Goal: Task Accomplishment & Management: Use online tool/utility

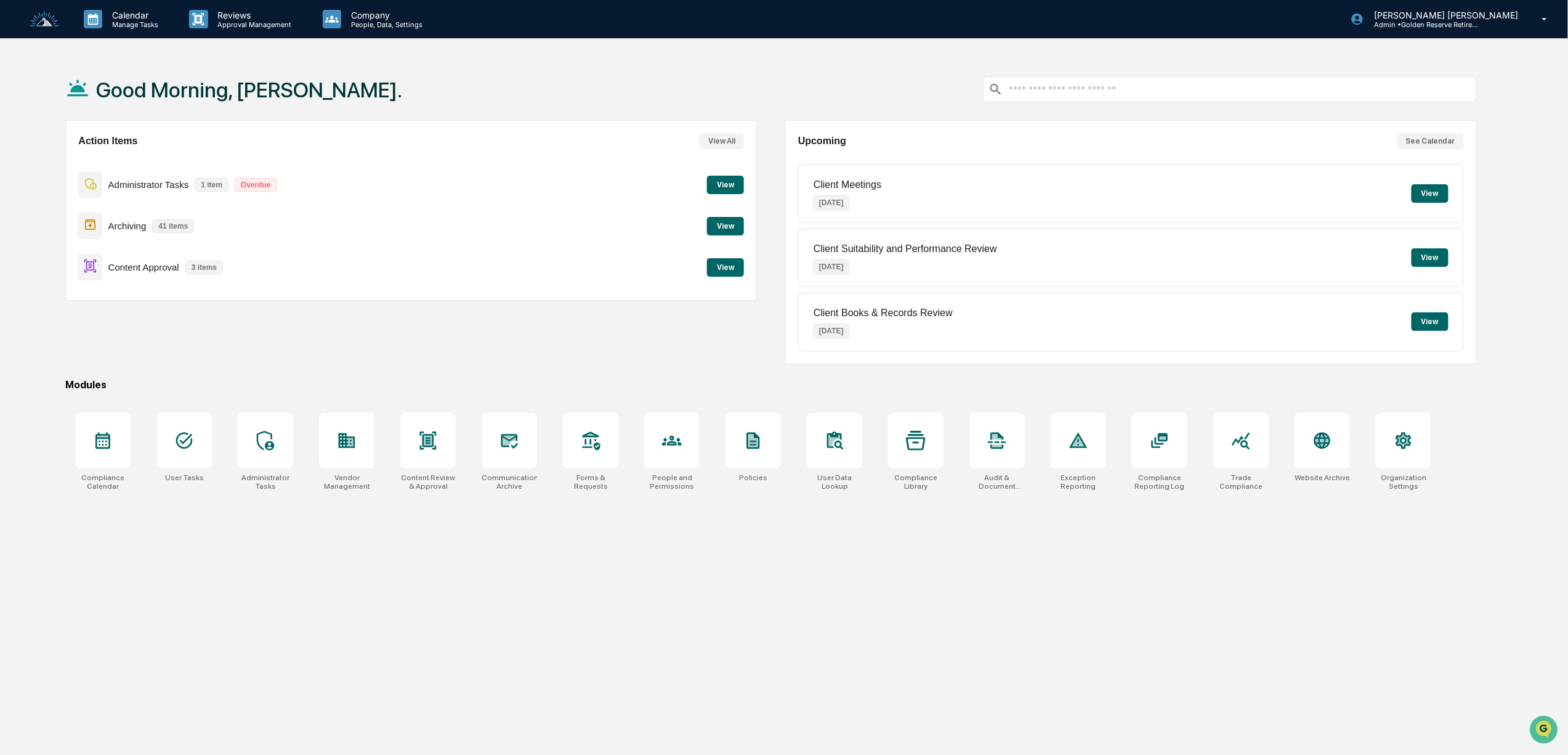
click at [726, 260] on button "View" at bounding box center [726, 268] width 37 height 18
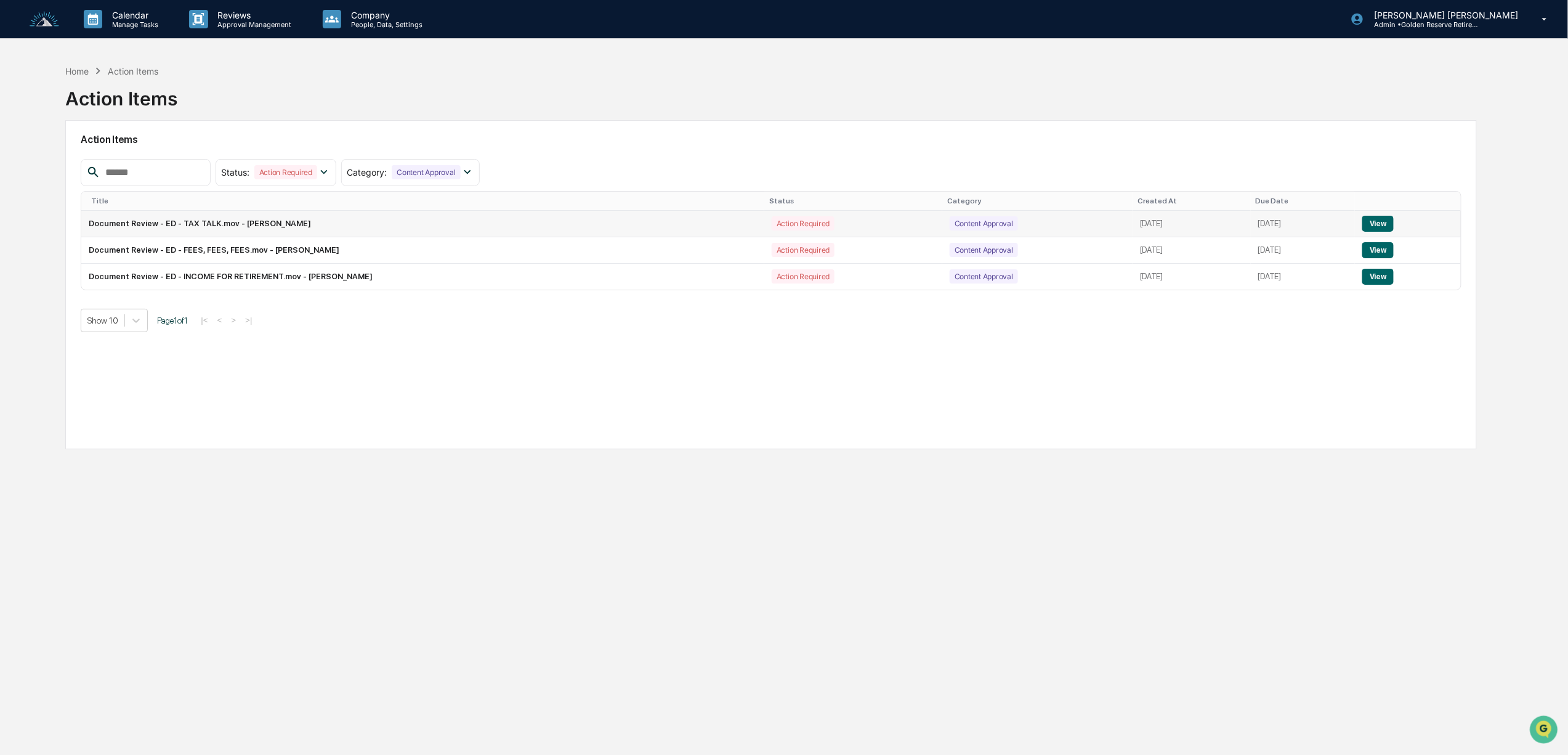
click at [1376, 221] on button "View" at bounding box center [1378, 224] width 31 height 16
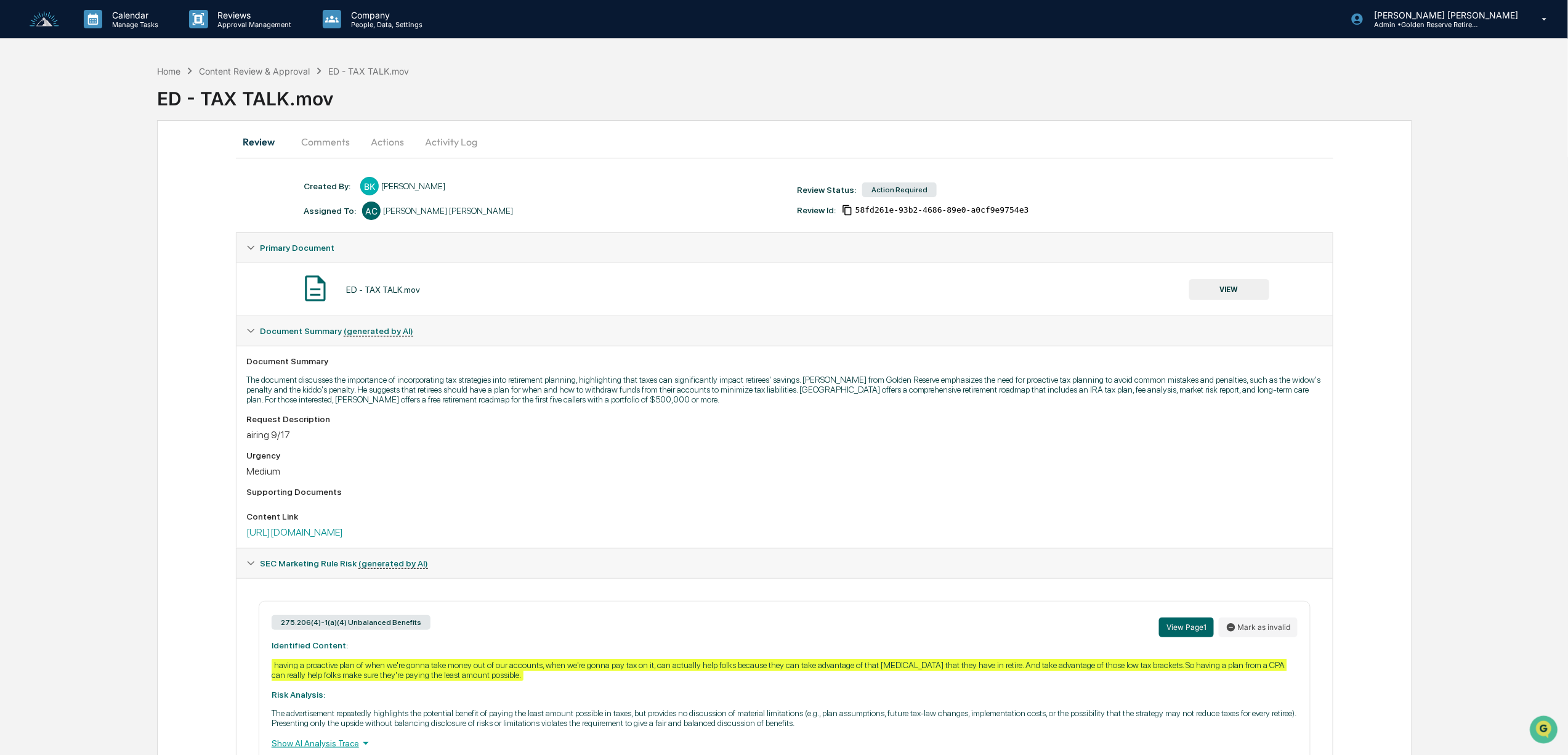
click at [1225, 289] on button "VIEW" at bounding box center [1230, 290] width 80 height 21
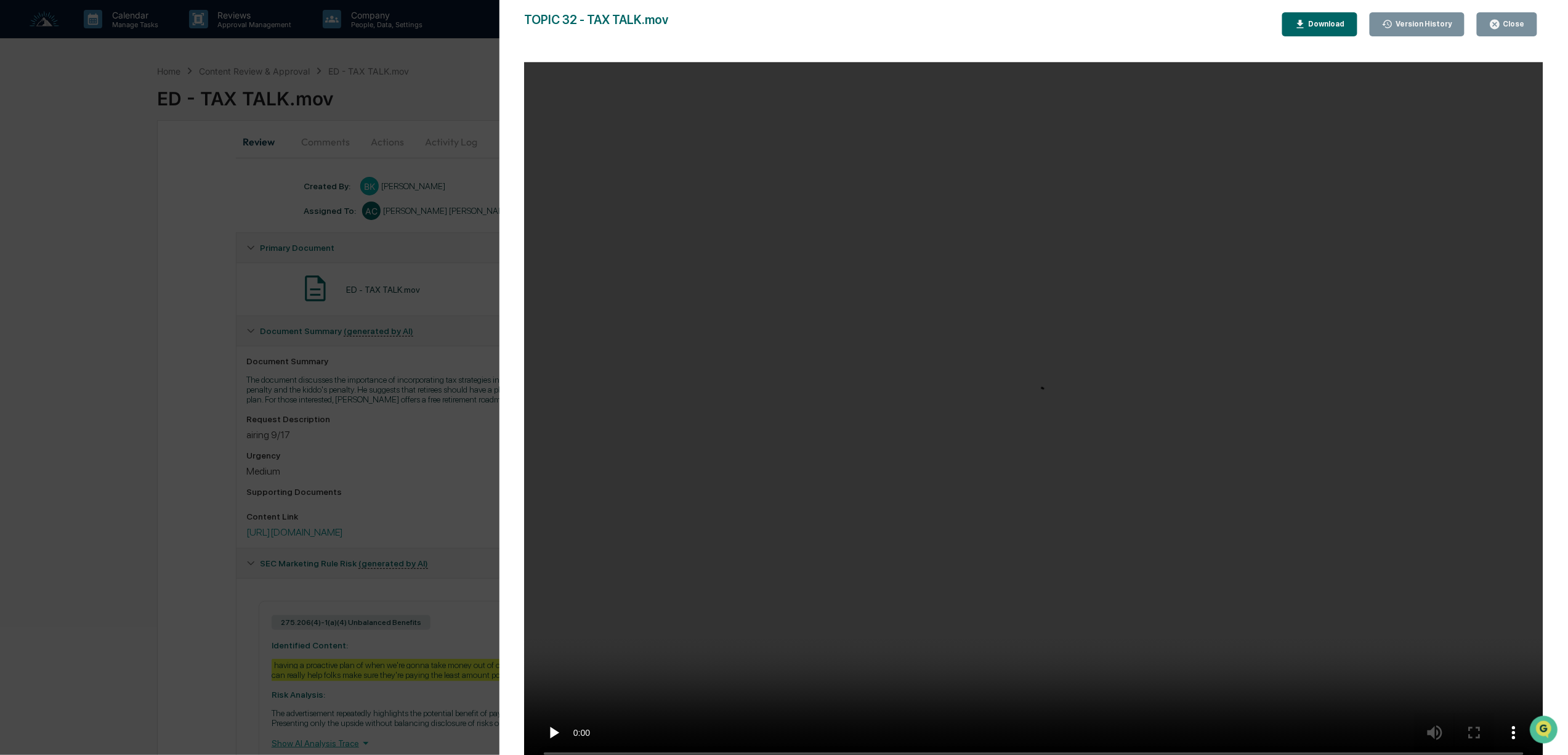
scroll to position [2, 0]
click at [456, 471] on div "Version History [DATE] 04:02 PM [PERSON_NAME] TOPIC 32 - TAX TALK.mov Close Ver…" at bounding box center [784, 378] width 1568 height 755
